Goal: Task Accomplishment & Management: Manage account settings

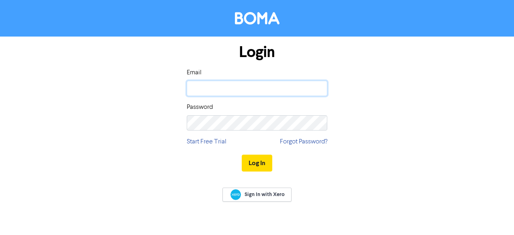
click at [202, 89] on input "email" at bounding box center [257, 88] width 140 height 15
type input "[PERSON_NAME][EMAIL_ADDRESS][DOMAIN_NAME]"
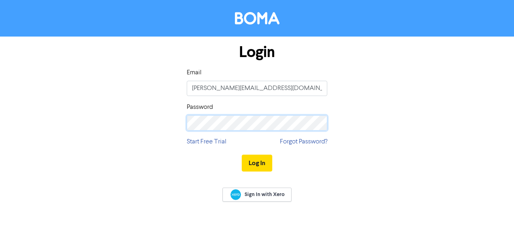
click at [242, 154] on button "Log In" at bounding box center [257, 162] width 30 height 17
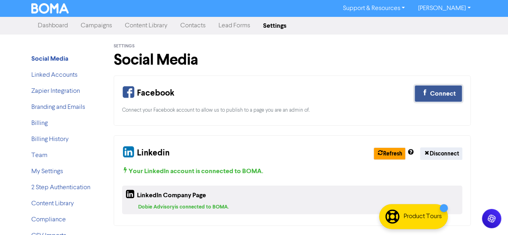
click at [425, 96] on icon "button" at bounding box center [424, 94] width 6 height 10
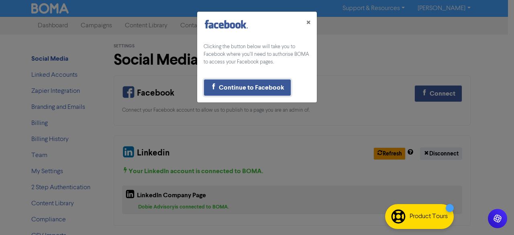
click at [260, 86] on div "Continue to Facebook" at bounding box center [251, 88] width 65 height 10
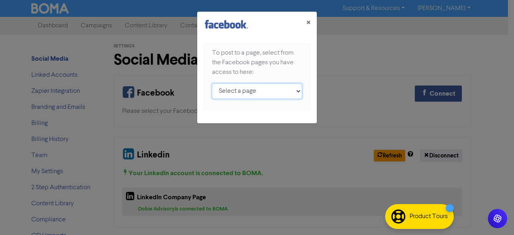
click at [290, 91] on select "Select a page Dobie Advisory ;" at bounding box center [257, 90] width 90 height 15
select select "114858520430199"
click at [212, 83] on select "Select a page Dobie Advisory ;" at bounding box center [257, 90] width 90 height 15
